Goal: Task Accomplishment & Management: Manage account settings

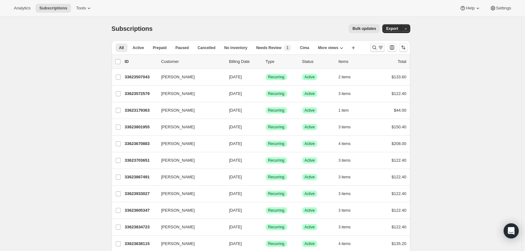
click at [377, 45] on icon "Search and filter results" at bounding box center [374, 47] width 6 height 6
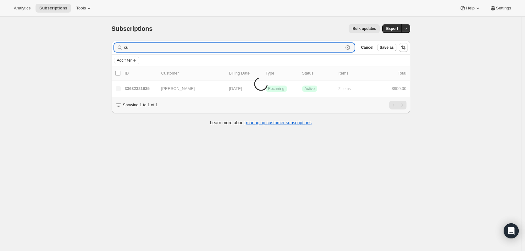
type input "c"
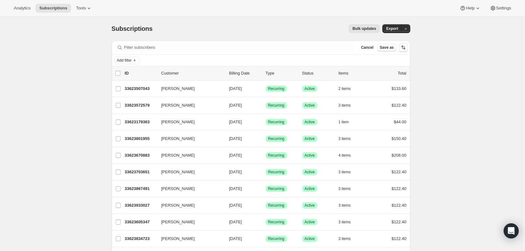
click at [219, 42] on div "Filter subscribers Cancel Save as" at bounding box center [261, 48] width 298 height 14
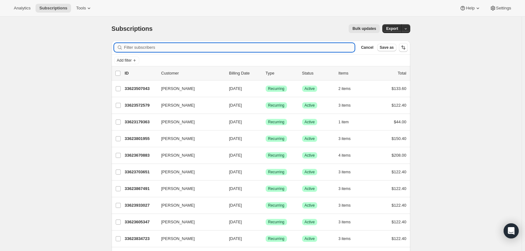
click at [190, 47] on input "Filter subscribers" at bounding box center [239, 47] width 231 height 9
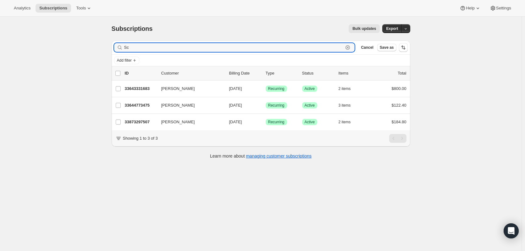
type input "S"
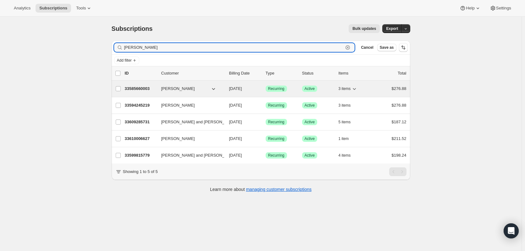
type input "brett"
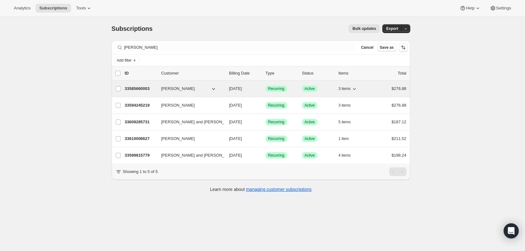
click at [137, 88] on p "33585660003" at bounding box center [140, 88] width 31 height 6
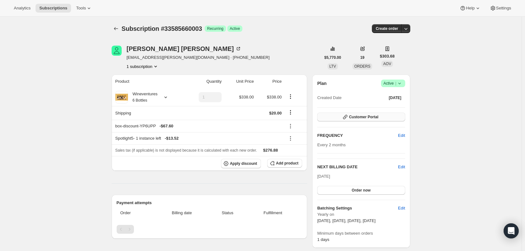
click at [378, 114] on button "Customer Portal" at bounding box center [361, 116] width 88 height 9
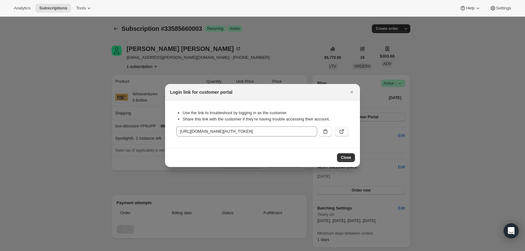
click at [343, 132] on icon ":rur:" at bounding box center [342, 132] width 4 height 4
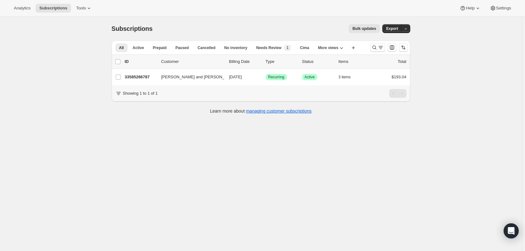
click at [371, 46] on div at bounding box center [388, 47] width 43 height 13
click at [376, 47] on icon "Search and filter results" at bounding box center [374, 47] width 6 height 6
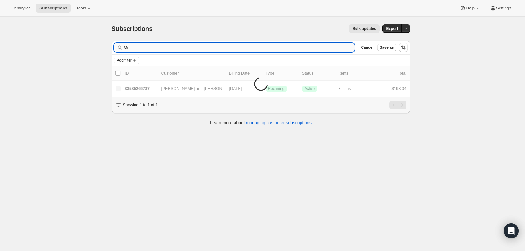
type input "G"
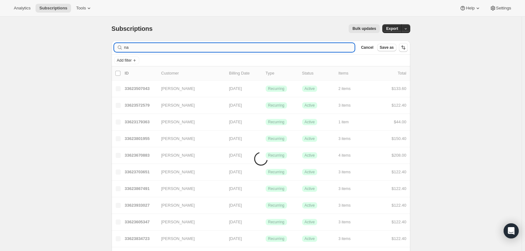
type input "n"
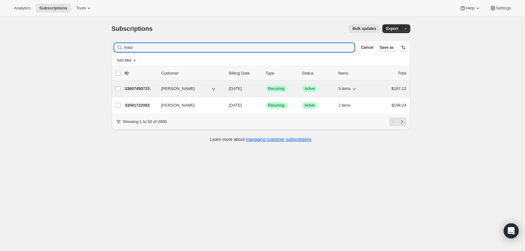
type input "masi"
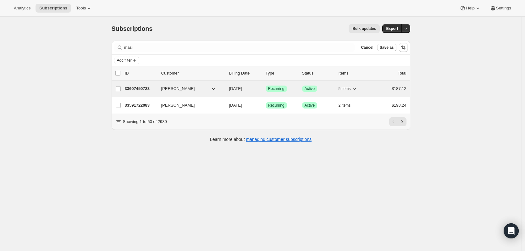
click at [144, 88] on p "33607450723" at bounding box center [140, 88] width 31 height 6
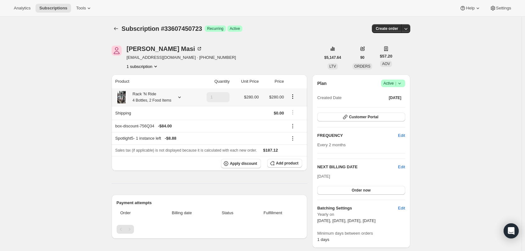
click at [183, 97] on icon at bounding box center [179, 97] width 6 height 6
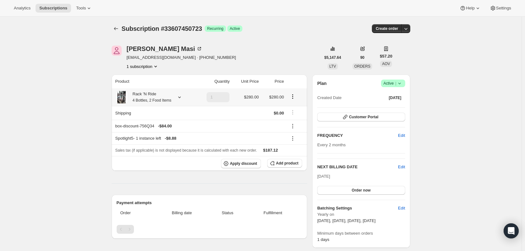
click at [179, 100] on div at bounding box center [178, 97] width 9 height 6
click at [183, 97] on icon at bounding box center [179, 97] width 6 height 6
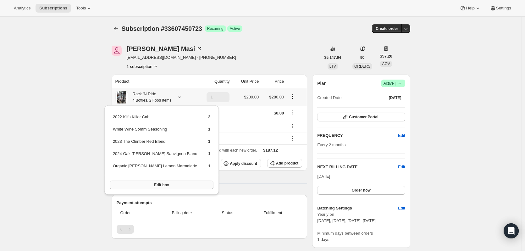
click at [172, 180] on button "Edit box" at bounding box center [162, 184] width 104 height 9
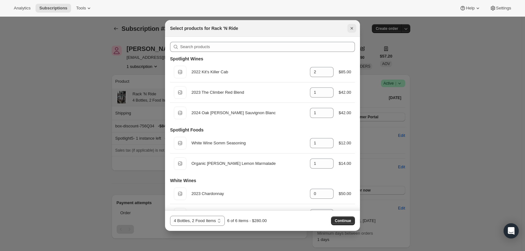
click at [351, 31] on button "Close" at bounding box center [351, 28] width 9 height 9
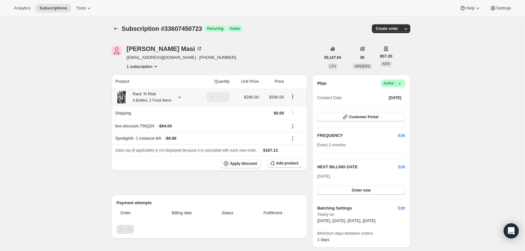
click at [180, 99] on div at bounding box center [178, 97] width 9 height 6
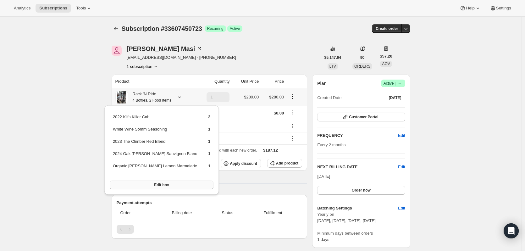
click at [164, 183] on button "Edit box" at bounding box center [162, 184] width 104 height 9
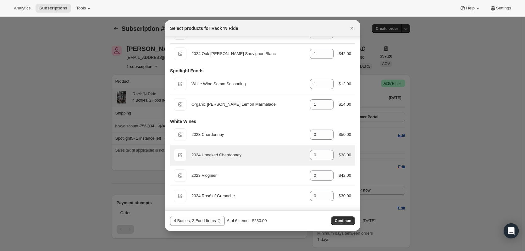
scroll to position [94, 0]
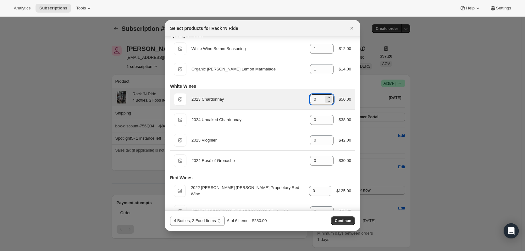
drag, startPoint x: 317, startPoint y: 98, endPoint x: 298, endPoint y: 98, distance: 19.2
click at [298, 98] on div "Default Title 2023 Chardonnay gid://shopify/ProductVariant/43441518608483 0 $50…" at bounding box center [262, 99] width 177 height 13
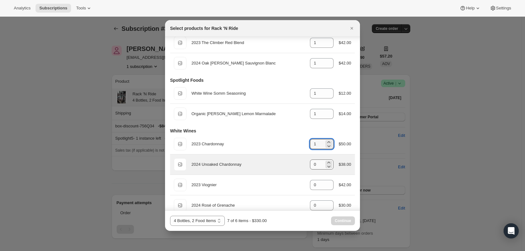
scroll to position [0, 0]
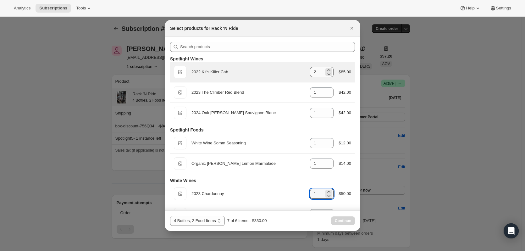
type input "1"
drag, startPoint x: 317, startPoint y: 76, endPoint x: 298, endPoint y: 73, distance: 19.7
click at [298, 73] on div "Default Title 2022 Kit's Killer Cab gid://shopify/ProductVariant/43441676943459…" at bounding box center [262, 72] width 177 height 13
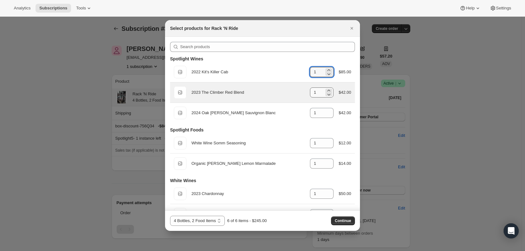
type input "1"
drag, startPoint x: 312, startPoint y: 92, endPoint x: 293, endPoint y: 89, distance: 19.1
click at [299, 91] on div "Default Title 2023 The Climber Red Blend gid://shopify/ProductVariant/434415432…" at bounding box center [262, 92] width 177 height 13
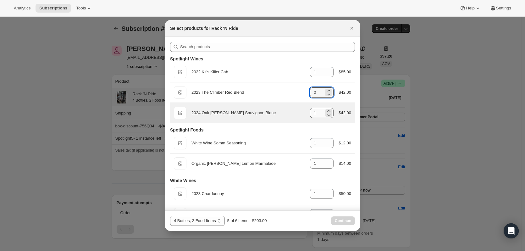
type input "0"
drag, startPoint x: 314, startPoint y: 112, endPoint x: 301, endPoint y: 115, distance: 13.0
click at [301, 115] on div "Default Title 2024 Oak [PERSON_NAME] Sauvignon Blanc gid://shopify/ProductVaria…" at bounding box center [262, 113] width 177 height 13
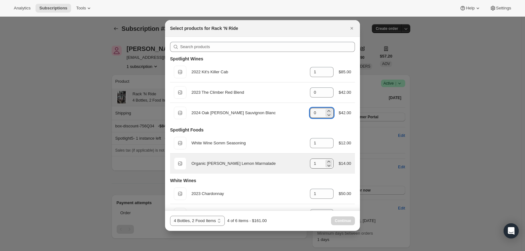
type input "0"
click at [314, 162] on input "1" at bounding box center [317, 163] width 14 height 10
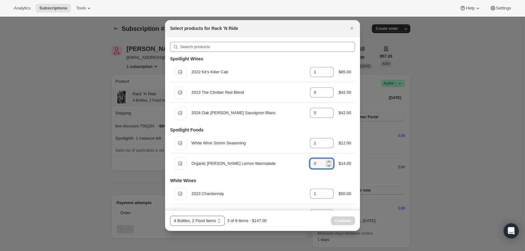
type input "0"
click at [214, 220] on select "4 Bottles, 2 Food Items 4 Bottles (Red), 2 Food Items 4 Bottles (White), 2 Food…" at bounding box center [197, 221] width 55 height 10
click at [352, 25] on icon "Close" at bounding box center [351, 28] width 6 height 6
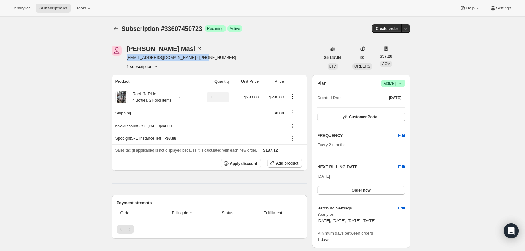
drag, startPoint x: 232, startPoint y: 58, endPoint x: 126, endPoint y: 59, distance: 105.3
click at [126, 59] on div "[PERSON_NAME] [EMAIL_ADDRESS][DOMAIN_NAME] · [PHONE_NUMBER] 1 subscription" at bounding box center [216, 58] width 209 height 24
copy span "[EMAIL_ADDRESS][DOMAIN_NAME] · [PHONE_NUMBER]"
click at [269, 60] on div "[PERSON_NAME] [EMAIL_ADDRESS][DOMAIN_NAME] · [PHONE_NUMBER] 1 subscription" at bounding box center [216, 58] width 209 height 24
